Goal: Task Accomplishment & Management: Manage account settings

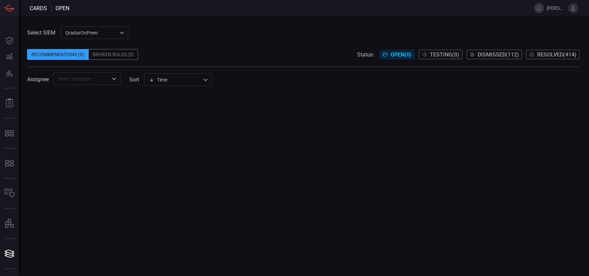
click at [120, 34] on div "QradarOnPrem 5aadb41e-e732-4a7a-884f-5c29e918b1b8 ​" at bounding box center [95, 32] width 68 height 13
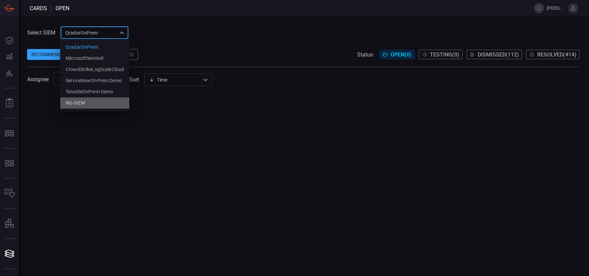
click at [88, 103] on li "NG-SIEM" at bounding box center [94, 103] width 69 height 11
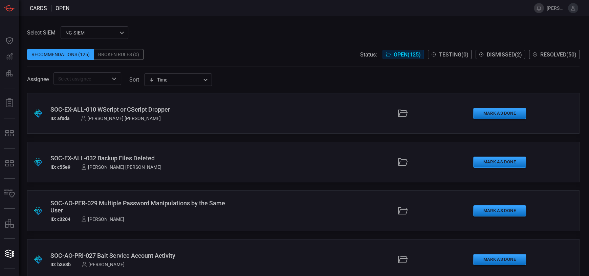
click at [116, 76] on icon "Open" at bounding box center [114, 79] width 8 height 8
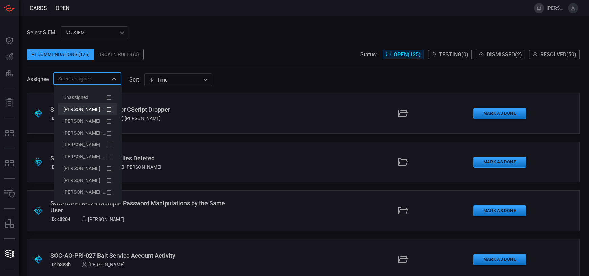
click at [89, 108] on span "[PERSON_NAME] (Myself)" at bounding box center [91, 109] width 56 height 5
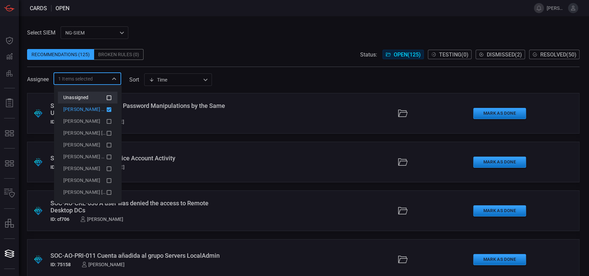
click at [96, 99] on div "Unassigned" at bounding box center [84, 97] width 43 height 7
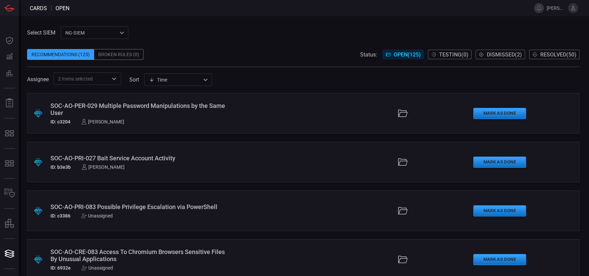
click at [272, 78] on div "Assignee 2 Items selected ​ sort Time visibleUpdateTime ​" at bounding box center [303, 78] width 553 height 13
click at [149, 208] on div "SOC-AO-PRI-083 Possible Privilege Escalation via PowerShell" at bounding box center [140, 207] width 181 height 7
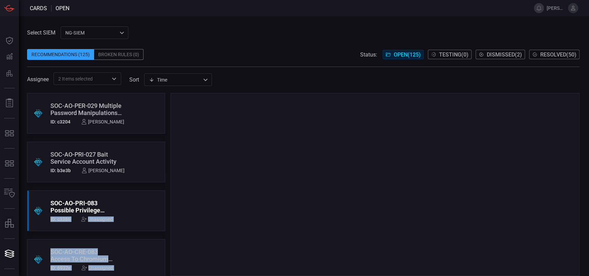
drag, startPoint x: 149, startPoint y: 208, endPoint x: 257, endPoint y: 150, distance: 122.0
click at [257, 150] on div ".suggested_cards_icon{fill:url(#suggested_cards_icon);} SOC-AO-PER-029 Multiple…" at bounding box center [303, 184] width 553 height 183
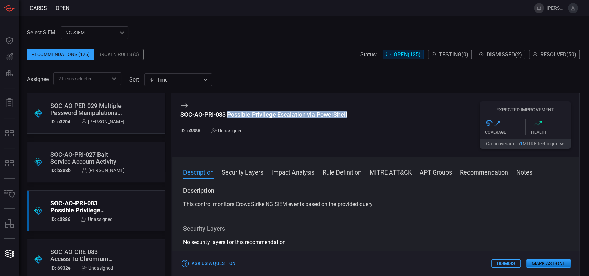
drag, startPoint x: 361, startPoint y: 116, endPoint x: 230, endPoint y: 115, distance: 131.1
click at [230, 115] on div "SOC-AO-PRI-083 Possible Privilege Escalation via PowerShell ID: c3386 Unassigne…" at bounding box center [375, 125] width 407 height 64
copy div "Possible Privilege Escalation via PowerShell"
click at [232, 131] on div "Unassigned" at bounding box center [226, 130] width 31 height 5
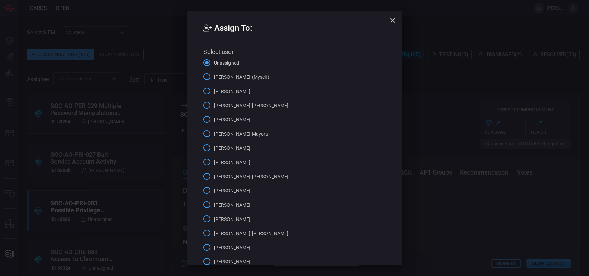
click at [241, 78] on span "[PERSON_NAME] (Myself)" at bounding box center [242, 77] width 56 height 7
click at [214, 78] on input "[PERSON_NAME] (Myself)" at bounding box center [207, 77] width 14 height 14
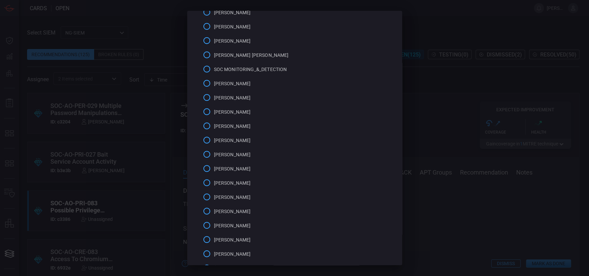
scroll to position [428, 0]
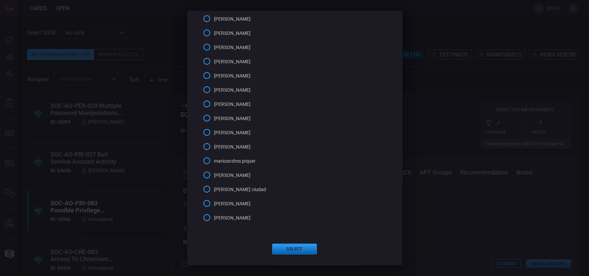
click at [301, 247] on button "Select" at bounding box center [294, 249] width 45 height 11
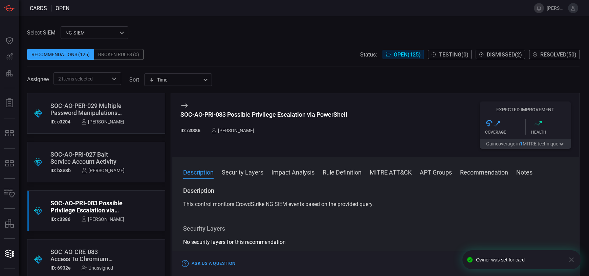
click at [573, 258] on icon "button" at bounding box center [571, 260] width 5 height 5
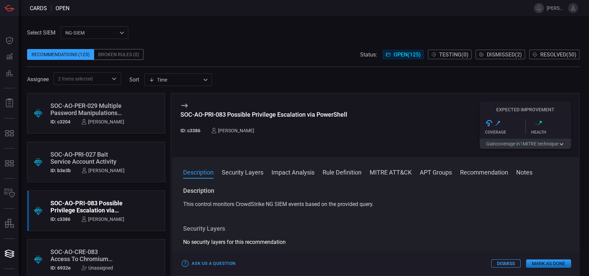
click at [541, 264] on div "Cards open [PERSON_NAME].[PERSON_NAME] Dashboard Dashboard Detections Detection…" at bounding box center [294, 138] width 589 height 276
click at [535, 265] on button "Mark as Done" at bounding box center [548, 264] width 45 height 8
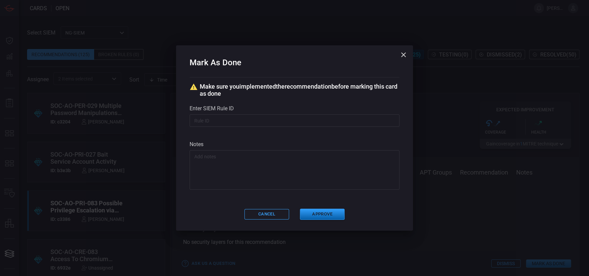
click at [325, 217] on button "Approve" at bounding box center [322, 214] width 45 height 11
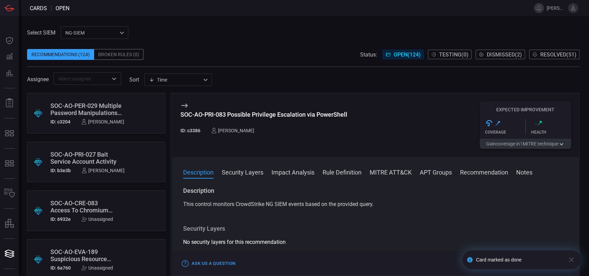
click at [79, 207] on div "SOC-AO-CRE-083 Access To Chromium Browsers Sensitive Files By Unusual Applicati…" at bounding box center [83, 207] width 66 height 14
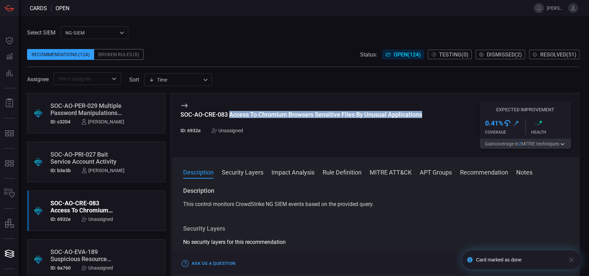
drag, startPoint x: 426, startPoint y: 114, endPoint x: 230, endPoint y: 116, distance: 196.1
click at [230, 116] on div "SOC-AO-CRE-083 Access To Chromium Browsers Sensitive Files By Unusual Applicati…" at bounding box center [375, 125] width 407 height 64
copy div "Access To Chromium Browsers Sensitive Files By Unusual Applications"
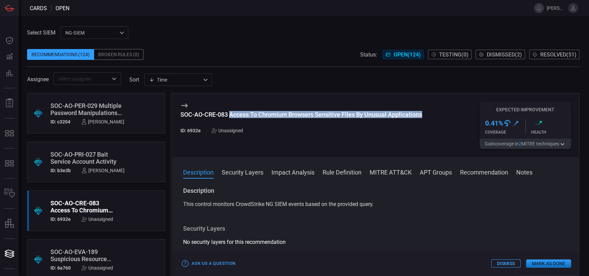
click at [426, 113] on div "SOC-AO-CRE-083 Access To Chromium Browsers Sensitive Files By Unusual Applicati…" at bounding box center [375, 125] width 407 height 64
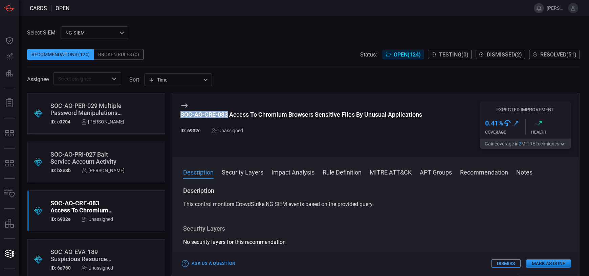
drag, startPoint x: 180, startPoint y: 115, endPoint x: 227, endPoint y: 113, distance: 47.1
click at [227, 113] on div "SOC-AO-CRE-083 Access To Chromium Browsers Sensitive Files By Unusual Applicati…" at bounding box center [301, 114] width 242 height 7
copy div "SOC-AO-CRE-083"
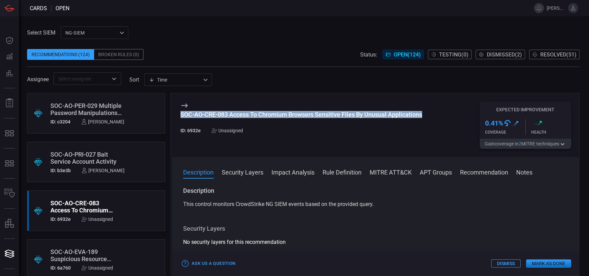
drag, startPoint x: 429, startPoint y: 113, endPoint x: 180, endPoint y: 114, distance: 249.2
click at [180, 114] on div "SOC-AO-CRE-083 Access To Chromium Browsers Sensitive Files By Unusual Applicati…" at bounding box center [375, 125] width 407 height 64
copy div "SOC-AO-CRE-083 Access To Chromium Browsers Sensitive Files By Unusual Applicati…"
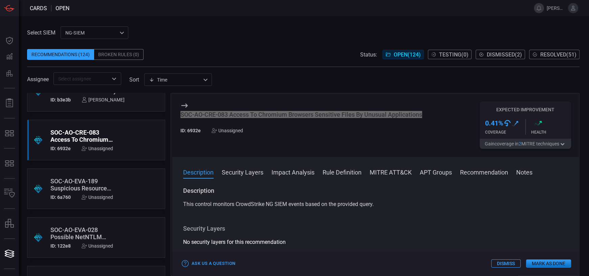
scroll to position [71, 0]
click at [95, 187] on div "SOC-AO-EVA-189 Suspicious Resource Based Constrained Delegation Change" at bounding box center [83, 184] width 66 height 14
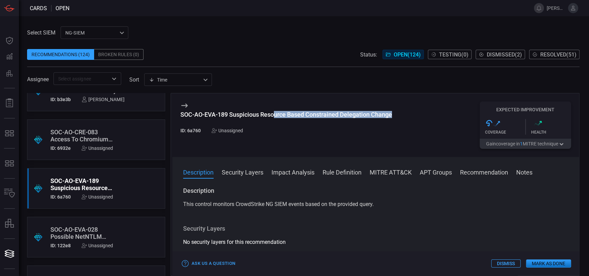
drag, startPoint x: 399, startPoint y: 116, endPoint x: 233, endPoint y: 122, distance: 166.4
click at [273, 119] on div "SOC-AO-EVA-189 Suspicious Resource Based Constrained Delegation Change ID: 6a76…" at bounding box center [375, 125] width 407 height 64
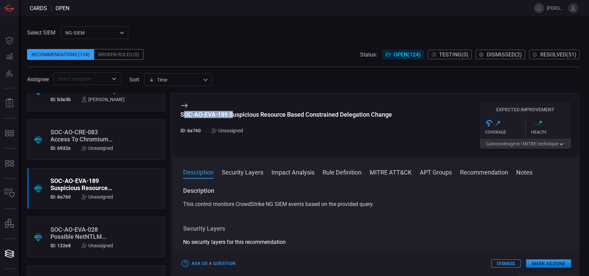
drag, startPoint x: 233, startPoint y: 122, endPoint x: 184, endPoint y: 115, distance: 49.6
click at [184, 115] on h3 "SOC-AO-EVA-189 Suspicious Resource Based Constrained Delegation Change" at bounding box center [286, 118] width 212 height 14
click at [184, 115] on div "SOC-AO-EVA-189 Suspicious Resource Based Constrained Delegation Change" at bounding box center [286, 114] width 212 height 7
click at [201, 115] on div "SOC-AO-EVA-189 Suspicious Resource Based Constrained Delegation Change" at bounding box center [286, 114] width 212 height 7
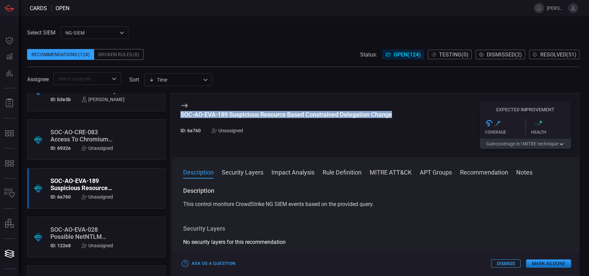
click at [201, 115] on div "SOC-AO-EVA-189 Suspicious Resource Based Constrained Delegation Change" at bounding box center [286, 114] width 212 height 7
copy div "SOC-AO-EVA-189 Suspicious Resource Based Constrained Delegation Change"
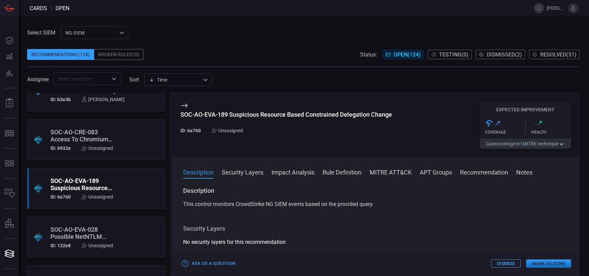
click at [226, 133] on div "Unassigned" at bounding box center [227, 130] width 31 height 5
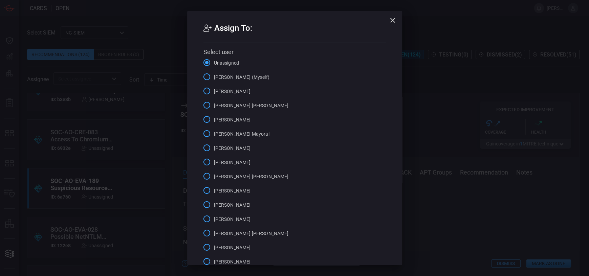
click at [205, 75] on input "[PERSON_NAME] (Myself)" at bounding box center [207, 77] width 14 height 14
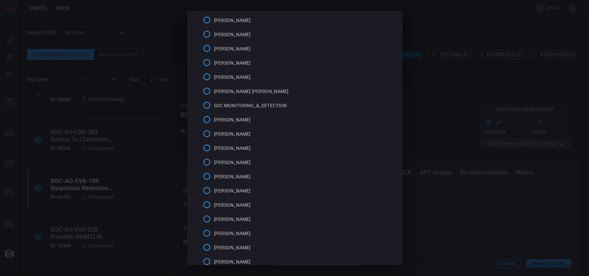
scroll to position [428, 0]
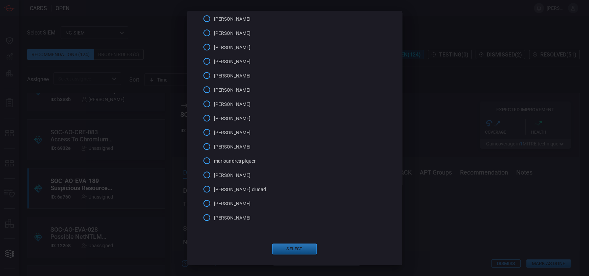
click at [296, 253] on button "Select" at bounding box center [294, 249] width 45 height 11
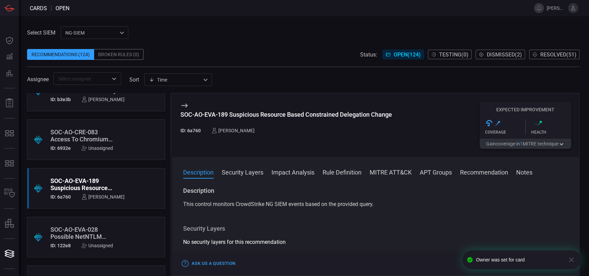
click at [351, 171] on button "Rule Definition" at bounding box center [342, 172] width 39 height 8
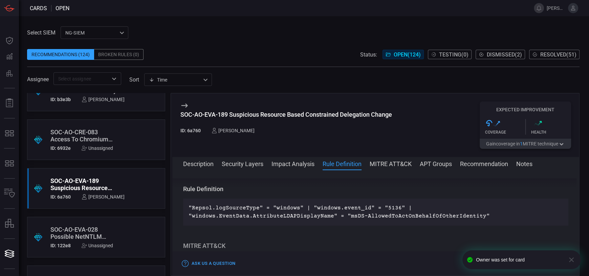
click at [390, 164] on button "MITRE ATT&CK" at bounding box center [391, 163] width 42 height 8
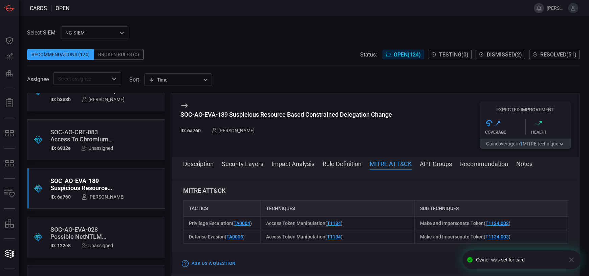
scroll to position [241, 0]
click at [342, 163] on button "Rule Definition" at bounding box center [342, 163] width 39 height 8
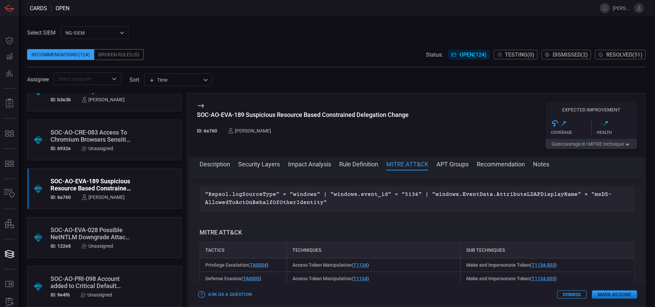
scroll to position [199, 0]
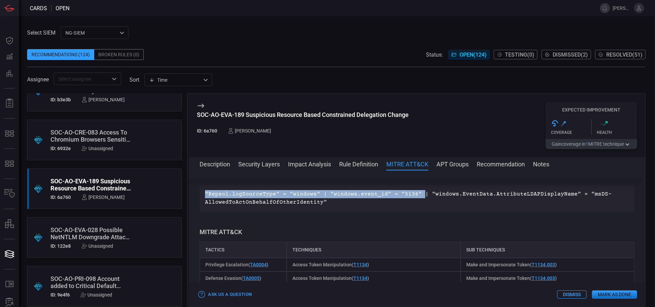
drag, startPoint x: 414, startPoint y: 191, endPoint x: 201, endPoint y: 191, distance: 213.0
click at [201, 191] on div ""Repsol.logSourceType" = "windows" | "windows.event_id" = "5136" | "windows.Eve…" at bounding box center [416, 198] width 434 height 27
copy p ""Repsol.logSourceType" = "windows" | "windows.event_id" = "5136""
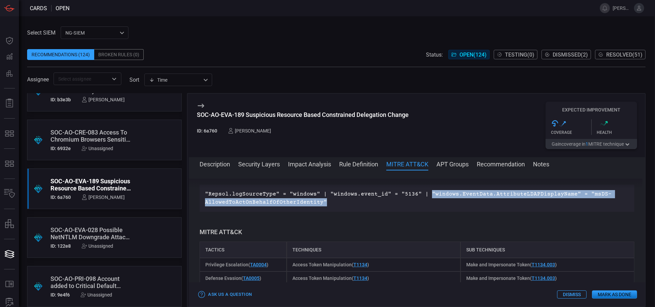
drag, startPoint x: 330, startPoint y: 203, endPoint x: 422, endPoint y: 195, distance: 92.4
click at [422, 195] on p ""Repsol.logSourceType" = "windows" | "windows.event_id" = "5136" | "windows.Eve…" at bounding box center [417, 198] width 424 height 16
copy p ""windows.EventData.AttributeLDAPDisplayName" = "msDS-AllowedToActOnBehalfOfOthe…"
click at [589, 276] on button "Mark as Done" at bounding box center [614, 294] width 45 height 8
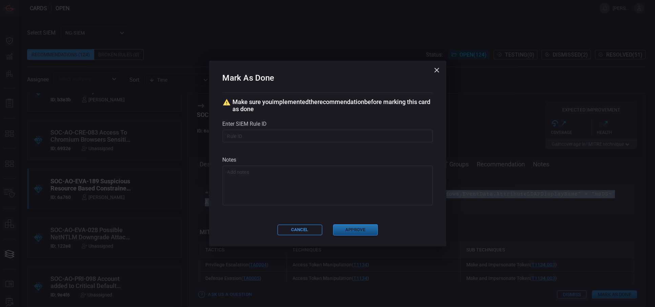
click at [355, 229] on button "Approve" at bounding box center [355, 229] width 45 height 11
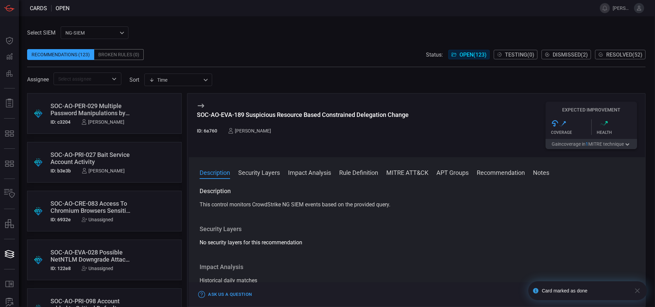
click at [104, 210] on div "SOC-AO-CRE-083 Access To Chromium Browsers Sensitive Files By Unusual Applicati…" at bounding box center [91, 207] width 82 height 14
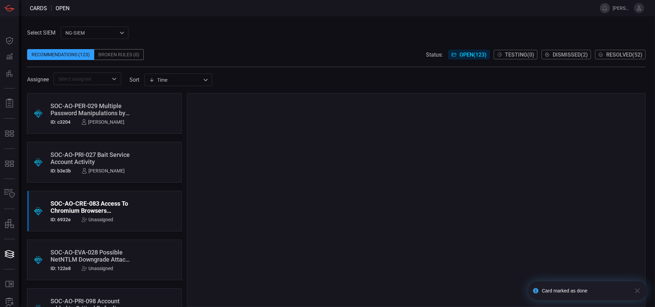
click at [105, 254] on div "SOC-AO-EVA-028 Possible NetNTLM Downgrade Attack Detected" at bounding box center [91, 256] width 82 height 14
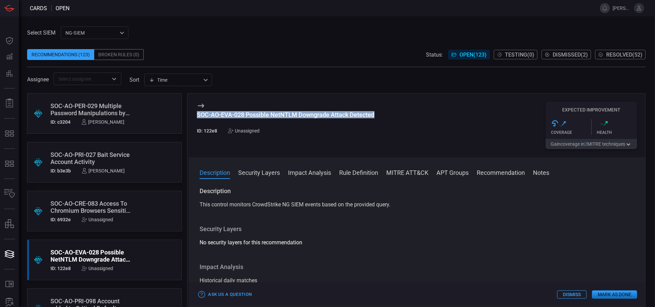
drag, startPoint x: 383, startPoint y: 113, endPoint x: 198, endPoint y: 116, distance: 185.6
click at [198, 116] on div "SOC-AO-EVA-028 Possible NetNTLM Downgrade Attack Detected ID: 122e8 Unassigned …" at bounding box center [417, 125] width 456 height 64
click at [253, 132] on div "Unassigned" at bounding box center [243, 130] width 31 height 5
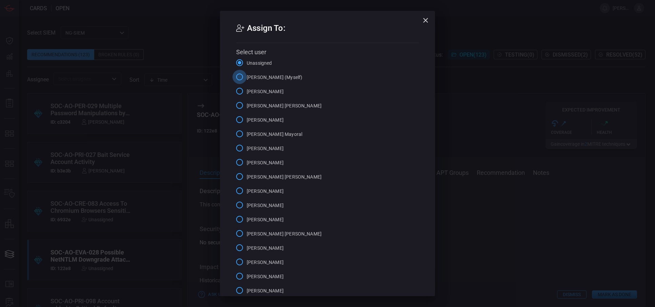
click at [238, 77] on input "[PERSON_NAME] (Myself)" at bounding box center [239, 77] width 14 height 14
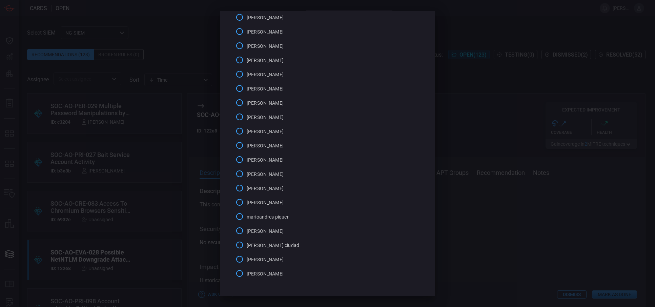
scroll to position [397, 0]
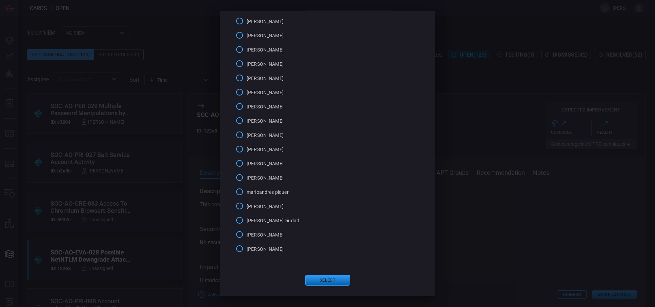
click at [335, 276] on button "Select" at bounding box center [327, 280] width 45 height 11
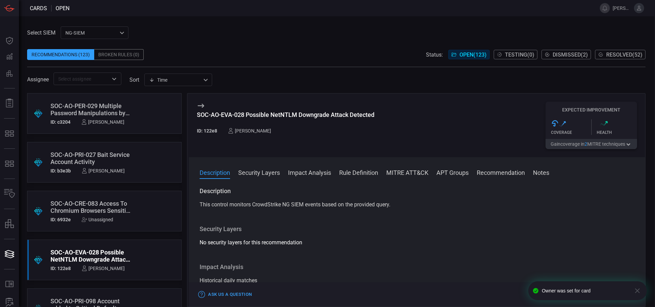
click at [589, 276] on icon "button" at bounding box center [637, 290] width 8 height 8
click at [589, 276] on button "Mark as Done" at bounding box center [614, 294] width 45 height 8
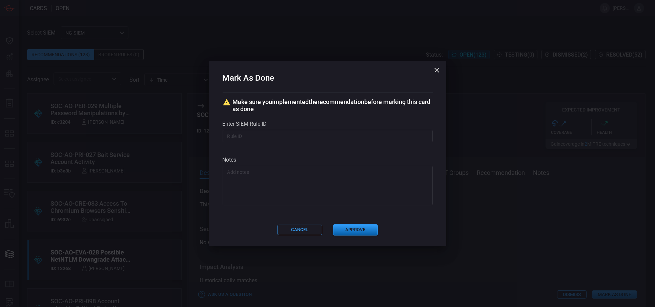
click at [359, 225] on button "Approve" at bounding box center [355, 229] width 45 height 11
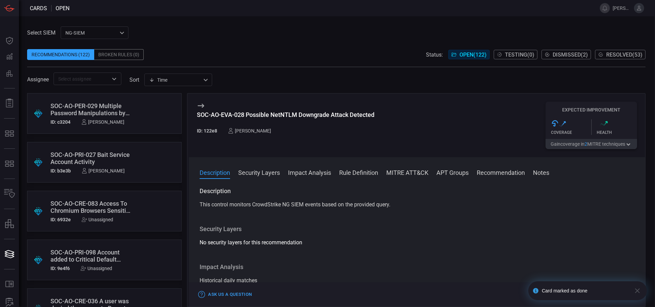
click at [101, 253] on div "SOC-AO-PRI-098 Account added to Critical Default Domain groups" at bounding box center [91, 256] width 82 height 14
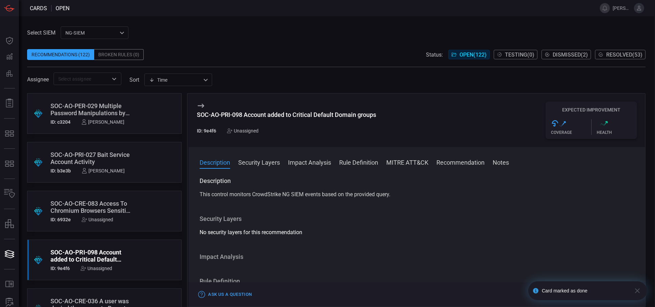
click at [270, 116] on div "SOC-AO-PRI-098 Account added to Critical Default Domain groups" at bounding box center [286, 114] width 179 height 7
copy div "SOC-AO-PRI-098 Account added to Critical Default Domain groups"
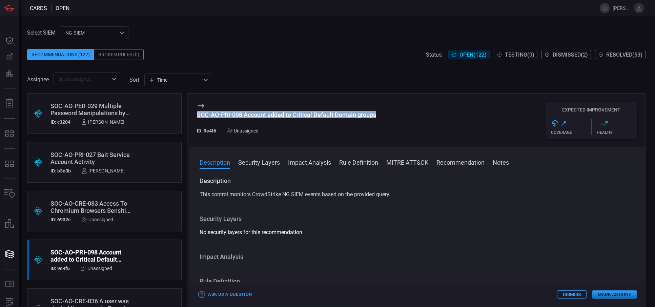
click at [362, 159] on button "Rule Definition" at bounding box center [358, 162] width 39 height 8
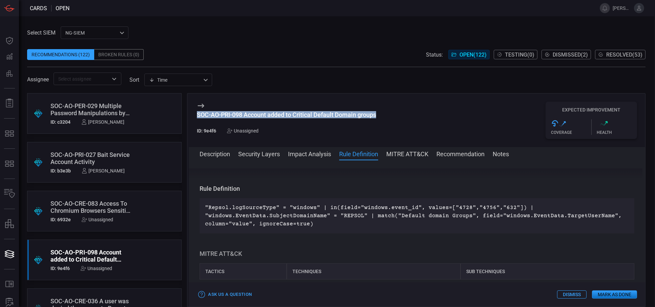
scroll to position [87, 0]
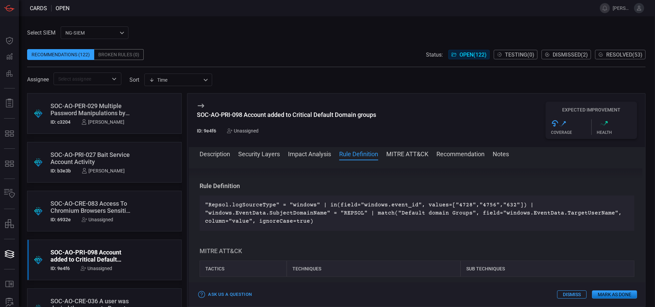
click at [236, 132] on div "Unassigned" at bounding box center [242, 130] width 31 height 5
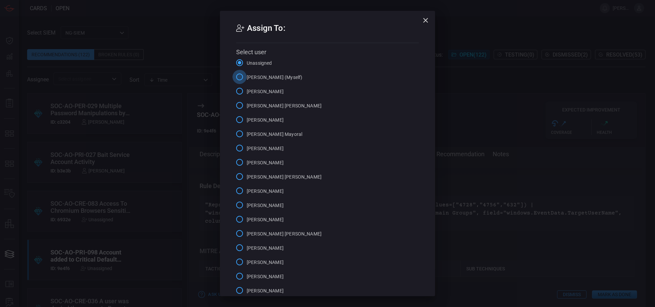
click at [236, 81] on input "[PERSON_NAME] (Myself)" at bounding box center [239, 77] width 14 height 14
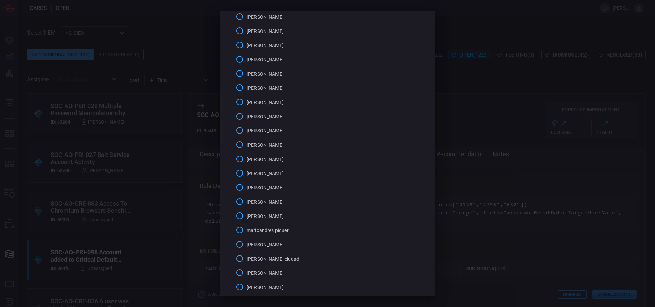
scroll to position [397, 0]
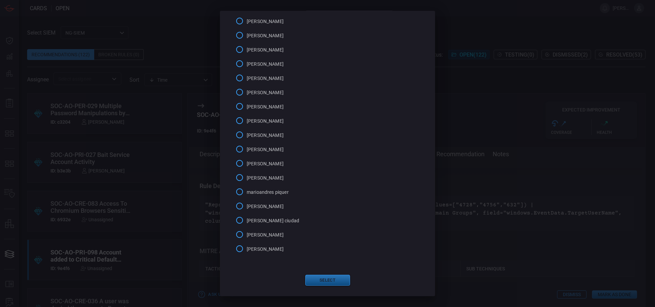
click at [329, 276] on button "Select" at bounding box center [327, 280] width 45 height 11
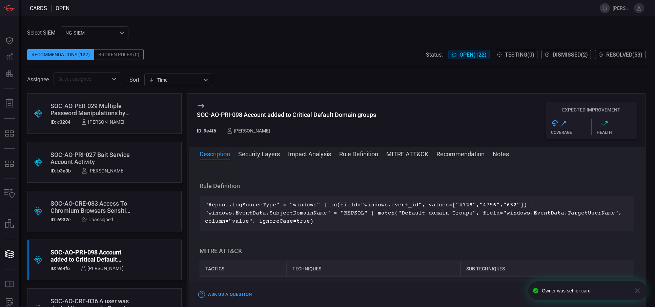
scroll to position [0, 0]
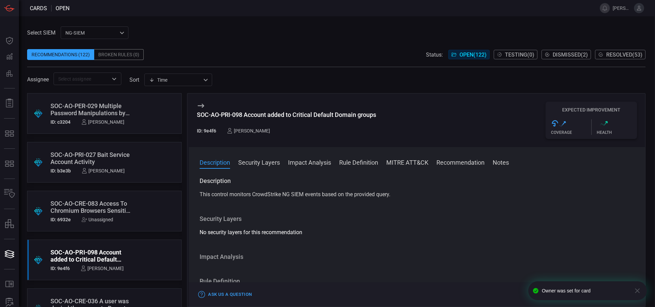
click at [589, 276] on icon "button" at bounding box center [637, 290] width 8 height 8
click at [589, 276] on button "Mark as Done" at bounding box center [614, 294] width 45 height 8
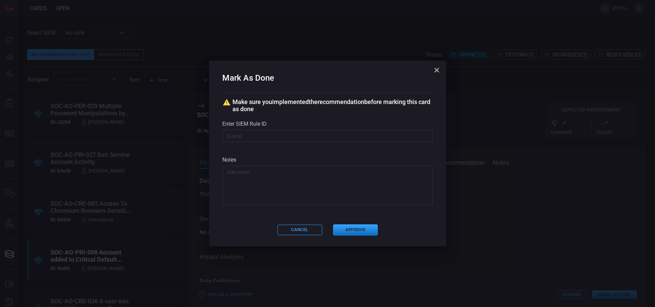
click at [363, 236] on div "Mark As Done Make sure you implemented the recommendation before marking this c…" at bounding box center [327, 154] width 237 height 186
click at [364, 230] on button "Approve" at bounding box center [355, 229] width 45 height 11
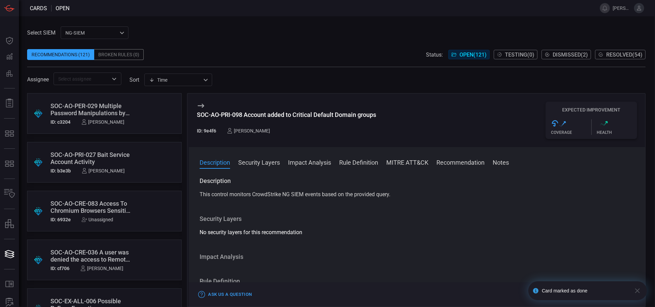
click at [120, 111] on div "SOC-AO-PER-029 Multiple Password Manipulations by the Same User" at bounding box center [91, 109] width 82 height 14
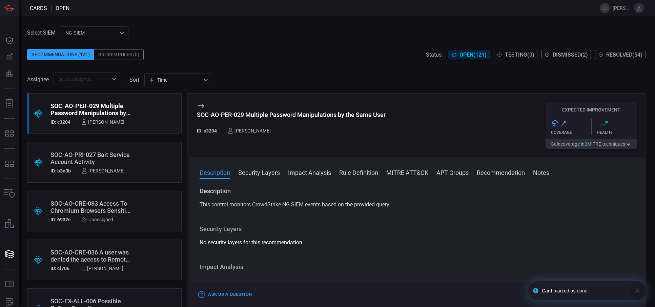
click at [589, 276] on icon "button" at bounding box center [637, 290] width 5 height 5
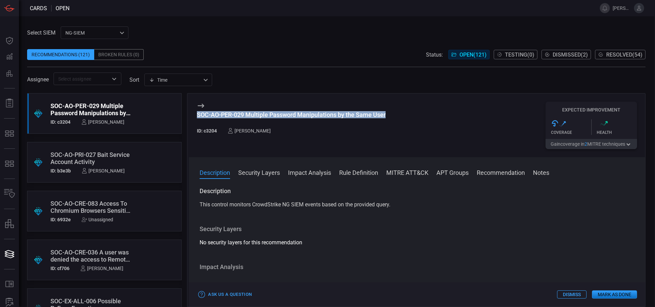
drag, startPoint x: 398, startPoint y: 114, endPoint x: 195, endPoint y: 112, distance: 202.5
click at [195, 112] on div "SOC-AO-PER-029 Multiple Password Manipulations by the Same User ID: c3204 [PERS…" at bounding box center [417, 125] width 456 height 64
copy div "SOC-AO-PER-029 Multiple Password Manipulations by the Same User"
click at [589, 276] on button "Mark as Done" at bounding box center [614, 294] width 45 height 8
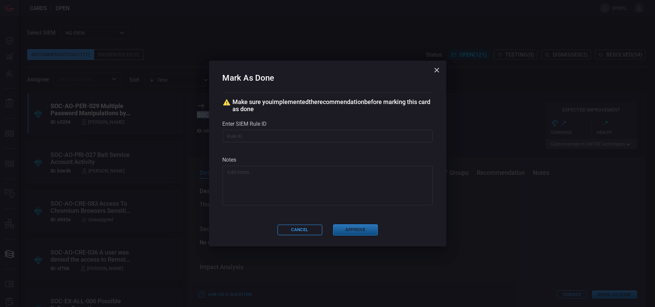
click at [364, 229] on button "Approve" at bounding box center [355, 229] width 45 height 11
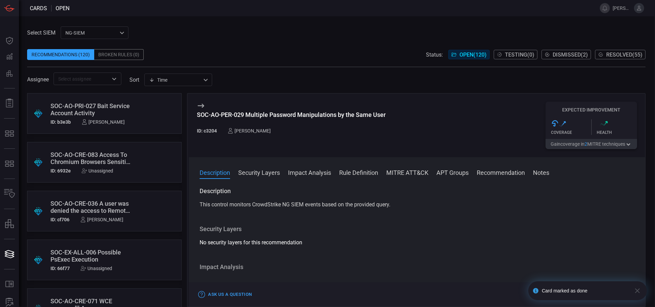
click at [113, 206] on div "SOC-AO-CRE-036 A user was denied the access to Remote Desktop DCs" at bounding box center [91, 207] width 82 height 14
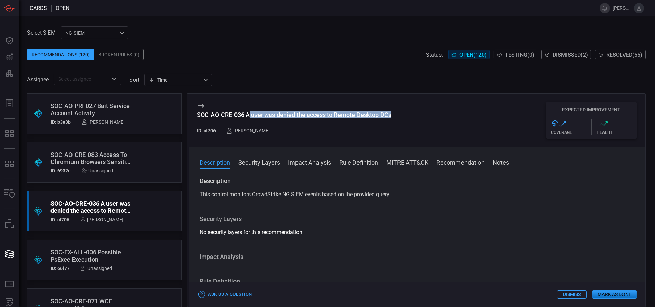
drag, startPoint x: 404, startPoint y: 114, endPoint x: 249, endPoint y: 119, distance: 155.2
click at [249, 119] on div "SOC-AO-CRE-036 A user was denied the access to Remote Desktop DCs ID: cf706 [PE…" at bounding box center [417, 120] width 456 height 54
copy div "user was denied the access to Remote Desktop DCs"
click at [94, 257] on div "SOC-EX-ALL-006 Possible PsExec Execution" at bounding box center [91, 256] width 82 height 14
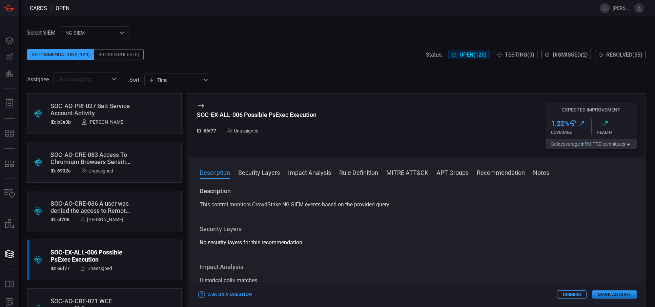
scroll to position [187, 0]
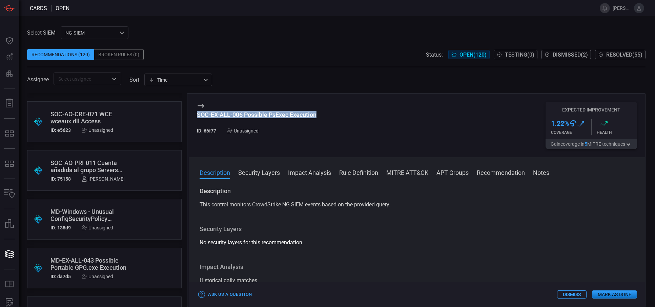
drag, startPoint x: 336, startPoint y: 115, endPoint x: 198, endPoint y: 118, distance: 138.5
click at [198, 118] on div "SOC-EX-ALL-006 Possible PsExec Execution ID: 66f77 Unassigned Expected Improvem…" at bounding box center [417, 125] width 456 height 64
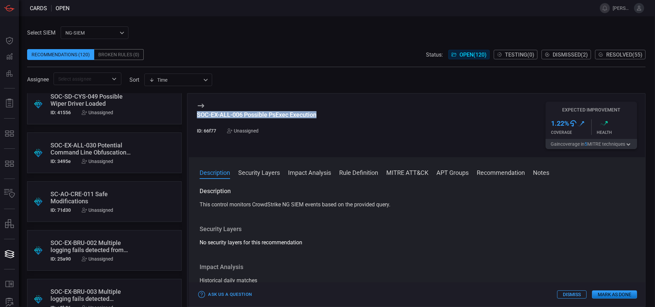
scroll to position [789, 0]
click at [80, 197] on div "SC-AO-CRE-011 Safe Modifications" at bounding box center [91, 198] width 82 height 14
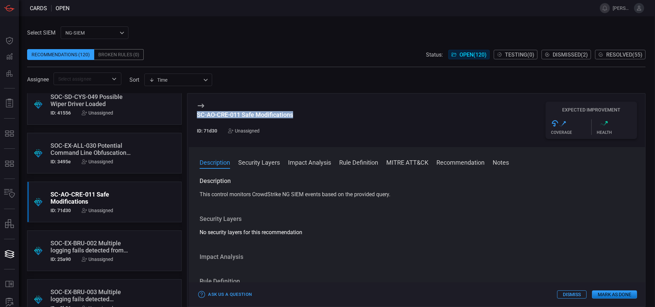
drag, startPoint x: 310, startPoint y: 113, endPoint x: 190, endPoint y: 119, distance: 120.7
click at [190, 119] on div "SC-AO-CRE-011 Safe Modifications ID: 71d30 Unassigned Expected Improvement .st0…" at bounding box center [417, 120] width 456 height 54
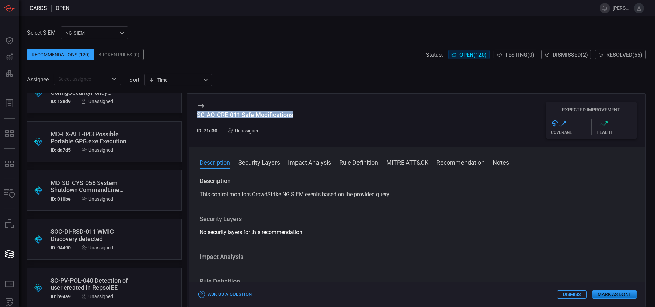
scroll to position [313, 0]
click at [99, 181] on div "MD-SD-CYS-058 System Shutdown CommandLine Windows" at bounding box center [91, 186] width 82 height 14
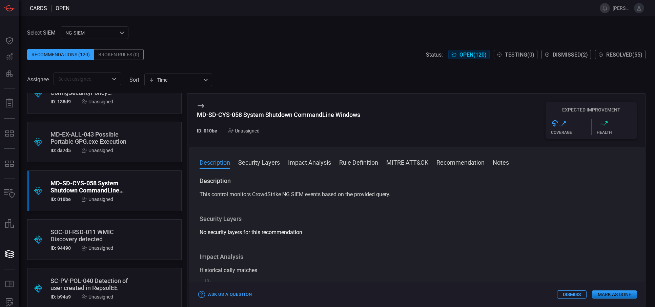
click at [273, 112] on div "MD-SD-CYS-058 System Shutdown CommandLine Windows" at bounding box center [278, 114] width 163 height 7
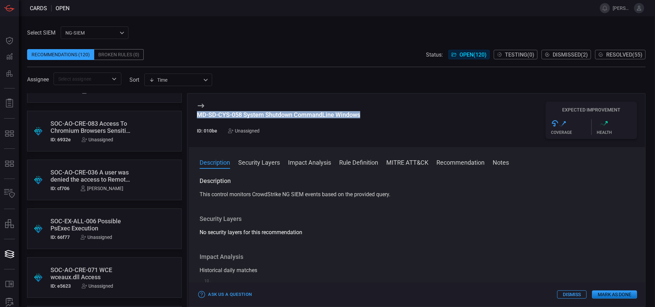
scroll to position [19, 0]
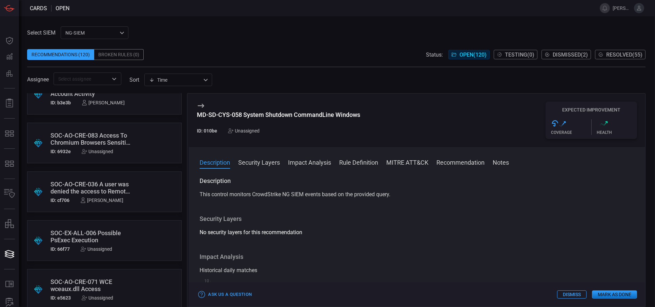
click at [92, 182] on div "SOC-AO-CRE-036 A user was denied the access to Remote Desktop DCs" at bounding box center [91, 187] width 82 height 14
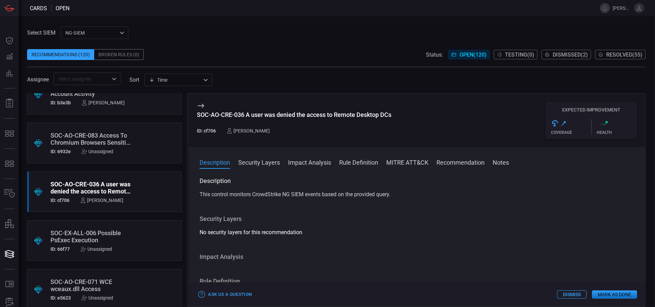
click at [261, 116] on div "SOC-AO-CRE-036 A user was denied the access to Remote Desktop DCs" at bounding box center [294, 114] width 194 height 7
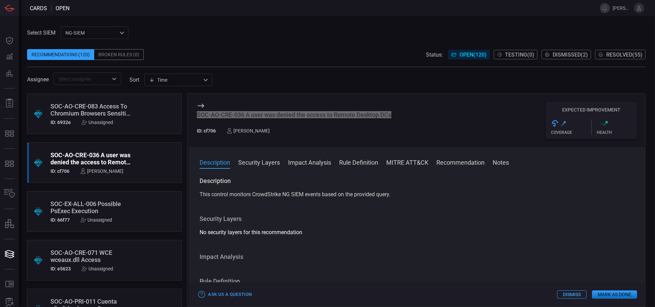
scroll to position [49, 0]
click at [82, 207] on div "SOC-EX-ALL-006 Possible PsExec Execution" at bounding box center [91, 207] width 82 height 14
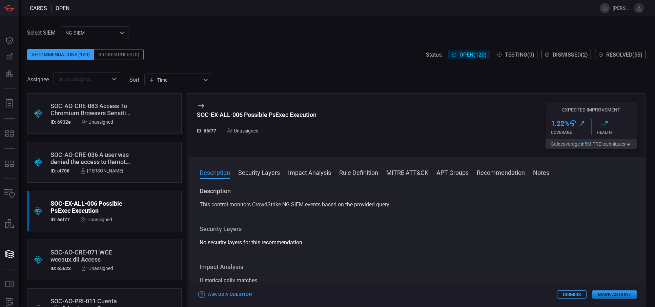
click at [291, 115] on div "SOC-EX-ALL-006 Possible PsExec Execution" at bounding box center [257, 114] width 120 height 7
click at [311, 111] on div "SOC-EX-ALL-006 Possible PsExec Execution ID: 66f77 Unassigned" at bounding box center [257, 125] width 120 height 47
click at [225, 113] on div "SOC-EX-ALL-006 Possible PsExec Execution" at bounding box center [257, 114] width 120 height 7
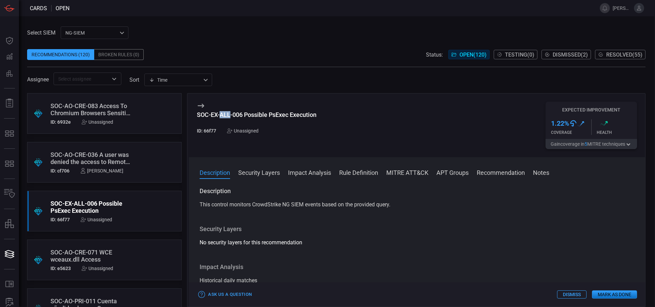
click at [225, 113] on div "SOC-EX-ALL-006 Possible PsExec Execution" at bounding box center [257, 114] width 120 height 7
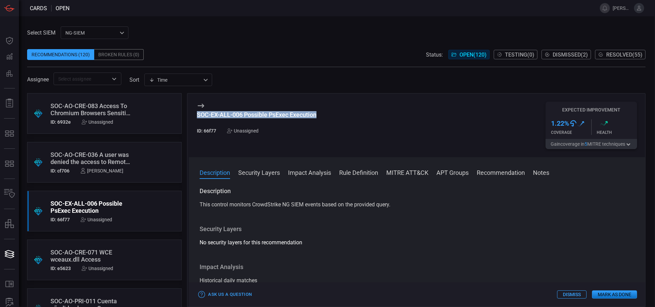
scroll to position [132, 0]
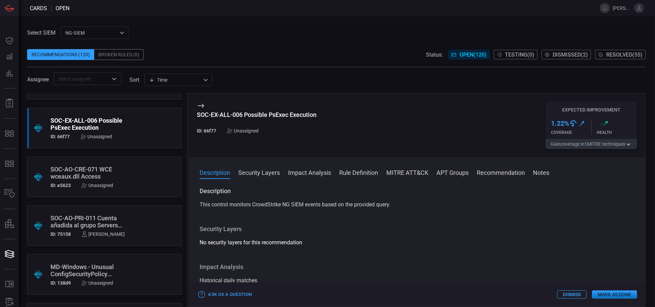
click at [88, 164] on div ".suggested_cards_icon{fill:url(#suggested_cards_icon);} SOC-AO-CRE-071 WCE wcea…" at bounding box center [104, 176] width 154 height 41
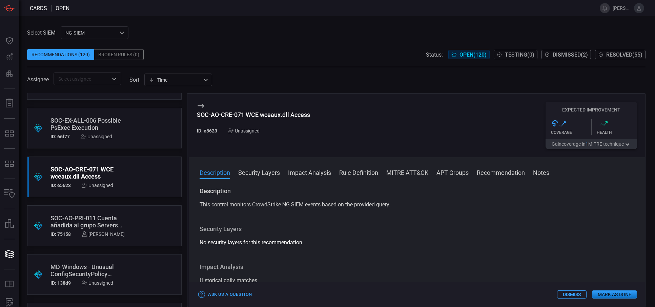
click at [415, 172] on button "MITRE ATT&CK" at bounding box center [407, 172] width 42 height 8
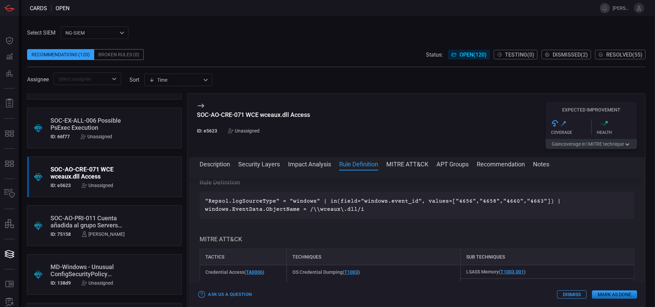
scroll to position [190, 0]
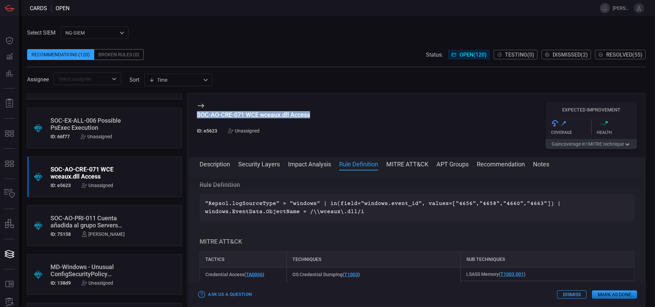
drag, startPoint x: 322, startPoint y: 114, endPoint x: 230, endPoint y: 102, distance: 93.0
click at [230, 102] on div "SOC-AO-CRE-071 WCE wceaux.dll Access ID: e5623 Unassigned Expected Improvement …" at bounding box center [417, 125] width 456 height 64
click at [252, 131] on div "Unassigned" at bounding box center [243, 130] width 31 height 5
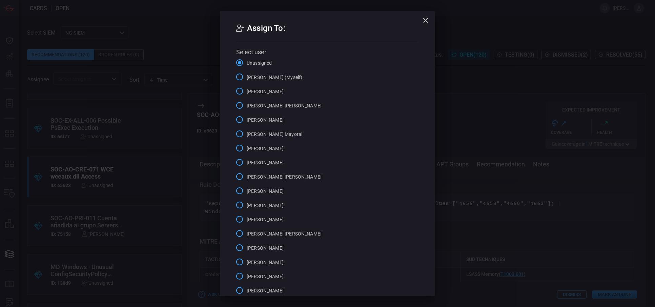
click at [262, 77] on span "[PERSON_NAME] (Myself)" at bounding box center [275, 77] width 56 height 7
click at [247, 77] on input "[PERSON_NAME] (Myself)" at bounding box center [239, 77] width 14 height 14
click at [497, 104] on div "Assign To: Select user Unassigned [PERSON_NAME] (Myself) [PERSON_NAME] [PERSON_…" at bounding box center [327, 153] width 655 height 307
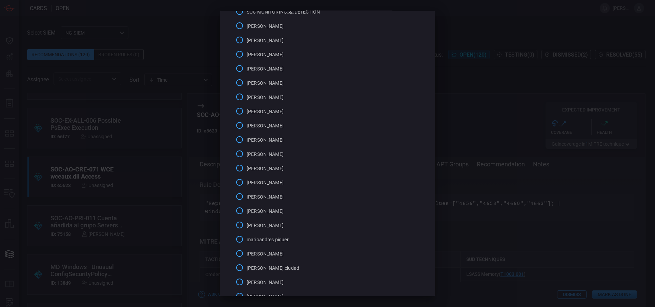
scroll to position [397, 0]
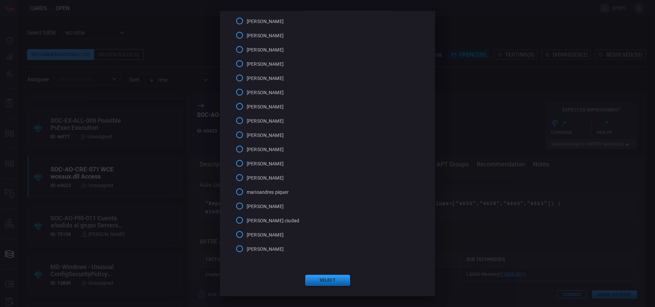
click at [313, 276] on button "Select" at bounding box center [327, 280] width 45 height 11
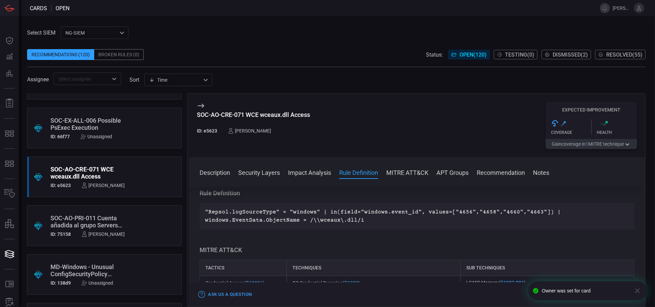
scroll to position [0, 0]
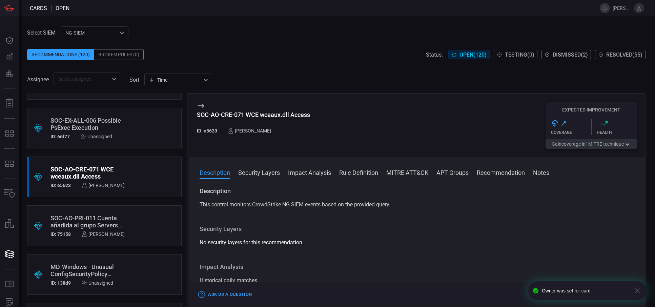
click at [368, 166] on div "Description Security Layers Impact Analysis Rule Definition MITRE ATT&CK APT Gr…" at bounding box center [417, 231] width 456 height 149
click at [364, 175] on button "Rule Definition" at bounding box center [358, 172] width 39 height 8
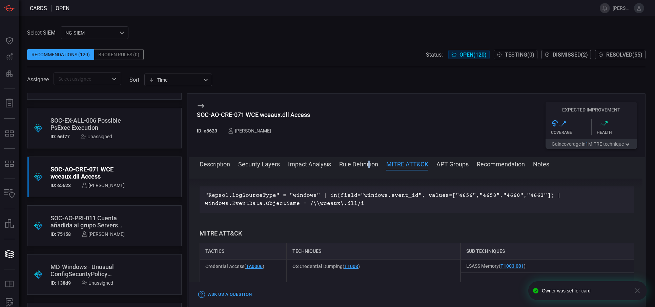
scroll to position [198, 0]
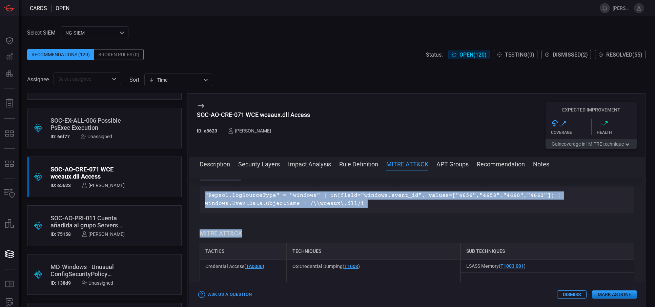
drag, startPoint x: 383, startPoint y: 220, endPoint x: 267, endPoint y: 188, distance: 120.2
click at [267, 188] on div "Description This control monitors CrowdStrike NG SIEM events based on the provi…" at bounding box center [417, 236] width 456 height 117
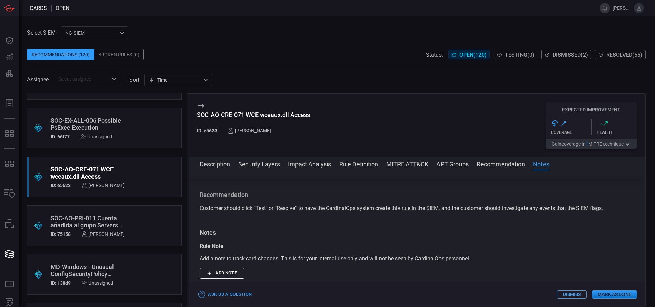
scroll to position [600, 0]
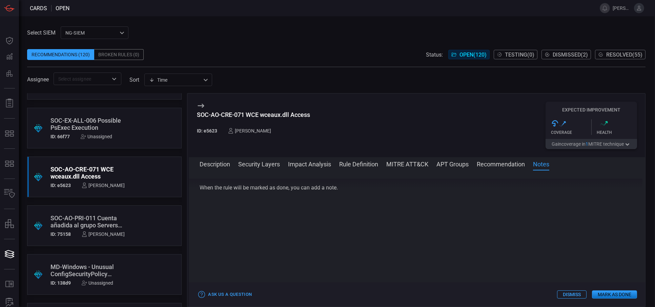
click at [362, 166] on button "Rule Definition" at bounding box center [358, 163] width 39 height 8
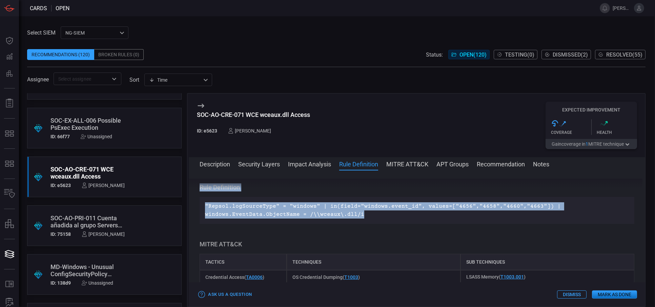
scroll to position [185, 0]
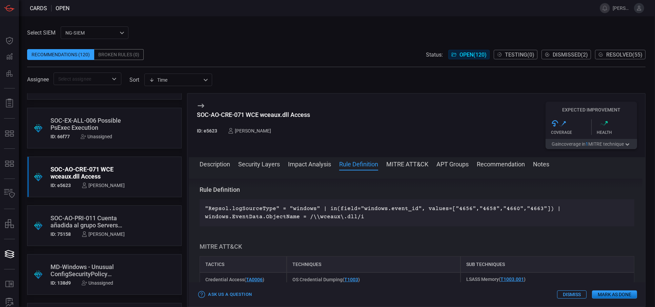
click at [213, 115] on div "SOC-AO-CRE-071 WCE wceaux.dll Access" at bounding box center [253, 114] width 113 height 7
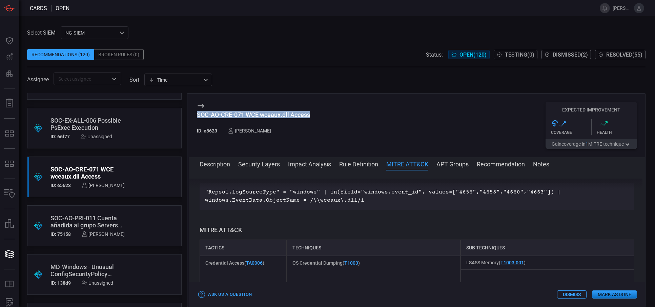
scroll to position [202, 0]
